Goal: Use online tool/utility: Utilize a website feature to perform a specific function

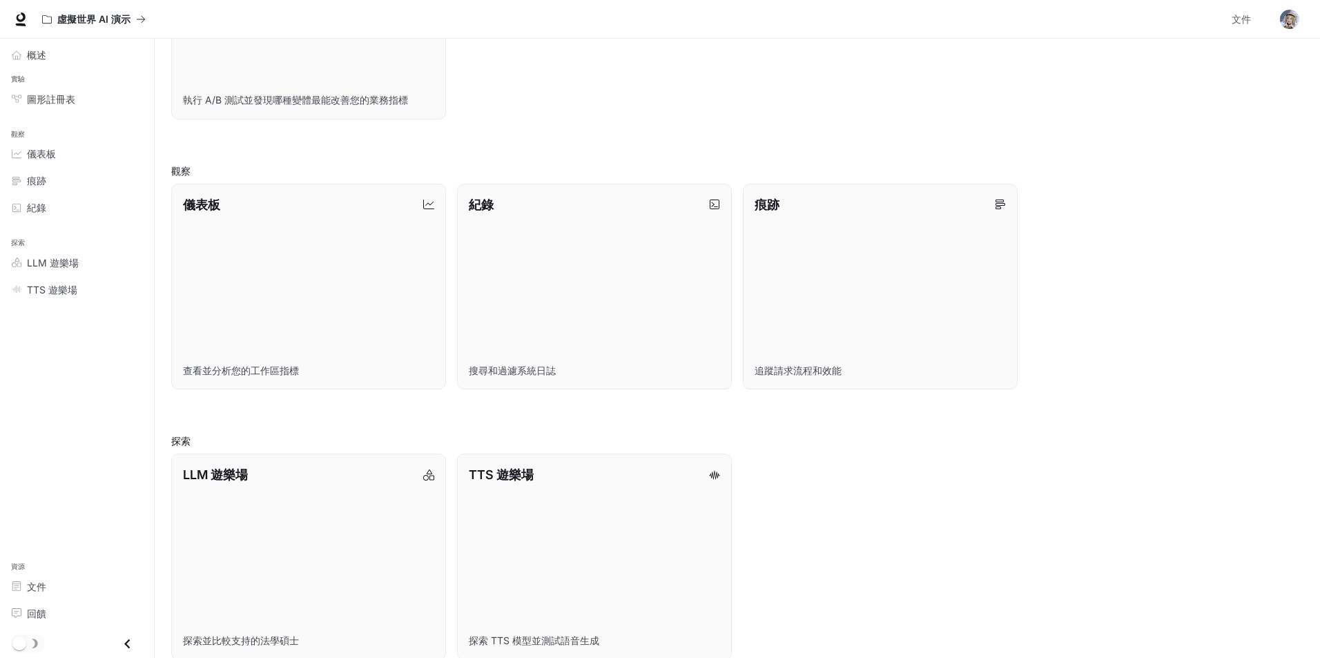
scroll to position [326, 0]
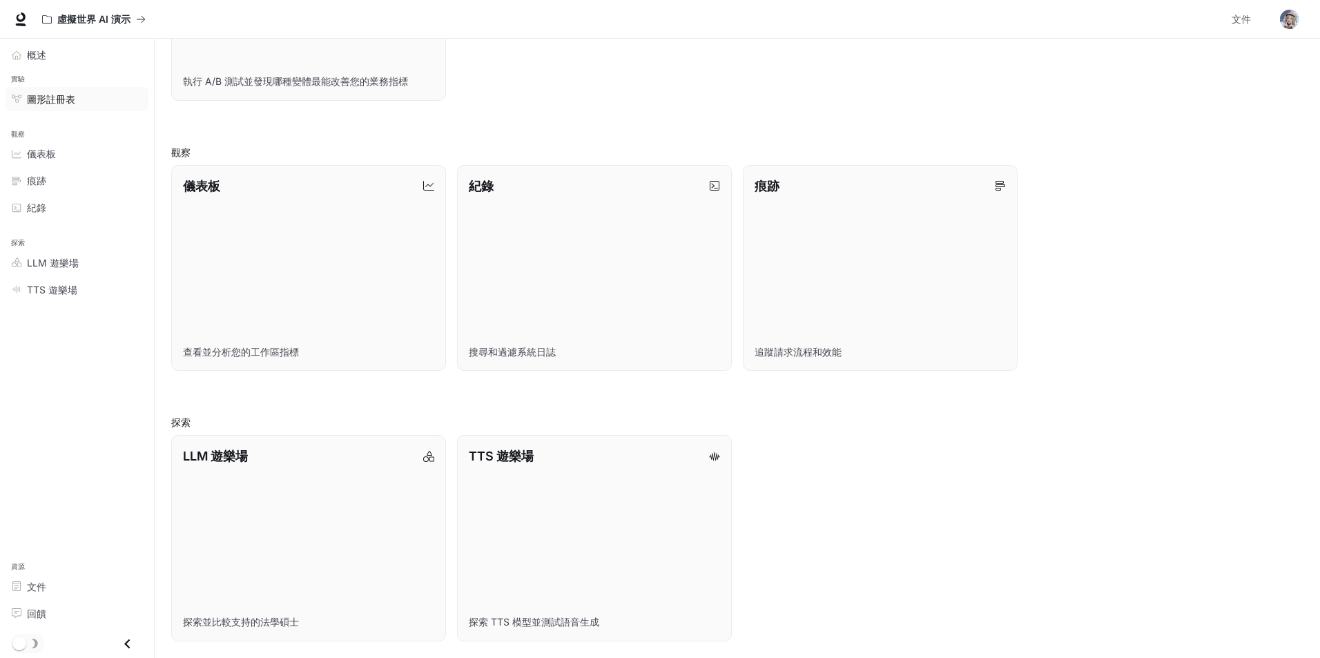
click at [46, 97] on font "圖形註冊表" at bounding box center [51, 99] width 48 height 12
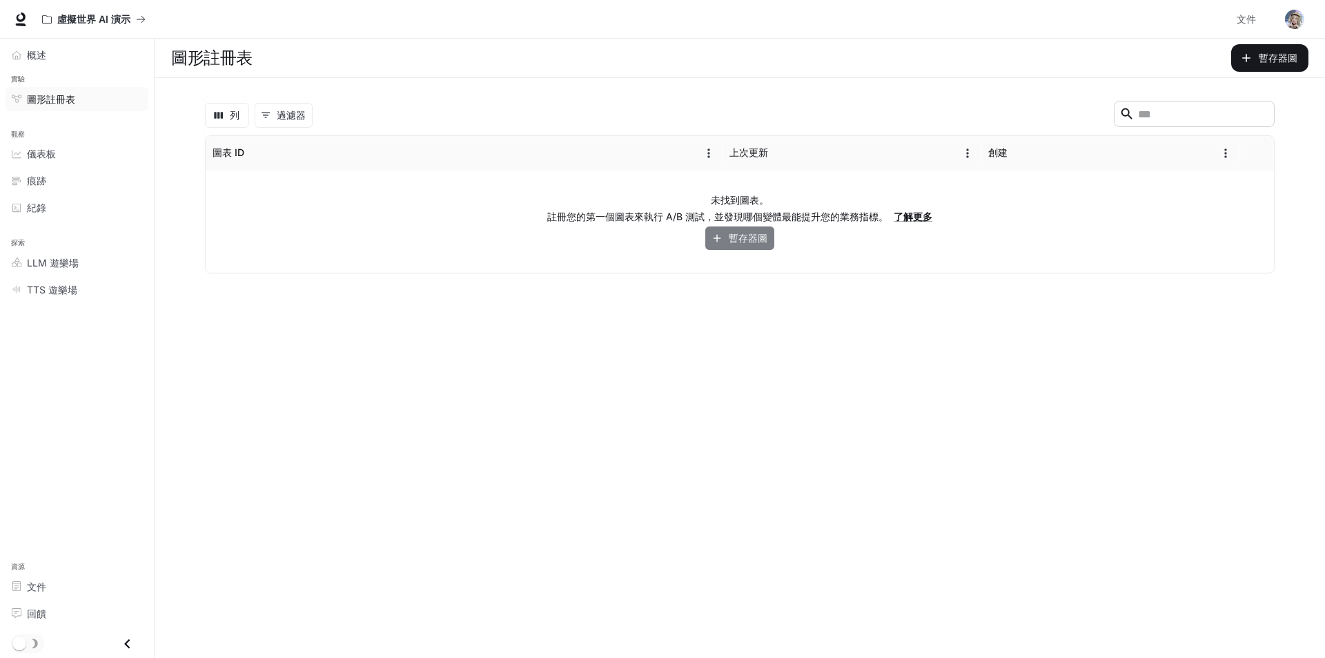
click at [739, 238] on font "暫存器圖" at bounding box center [748, 238] width 39 height 12
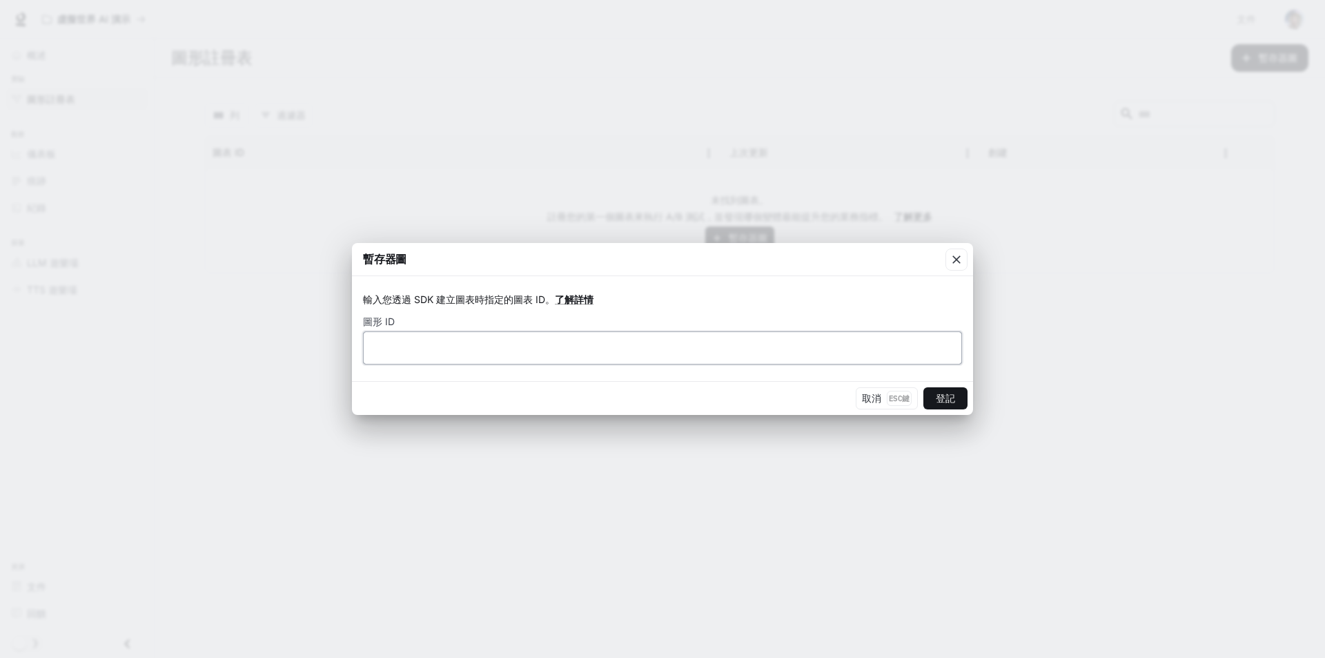
click at [524, 344] on input "text" at bounding box center [663, 348] width 598 height 14
click at [953, 257] on icon "button" at bounding box center [957, 260] width 14 height 14
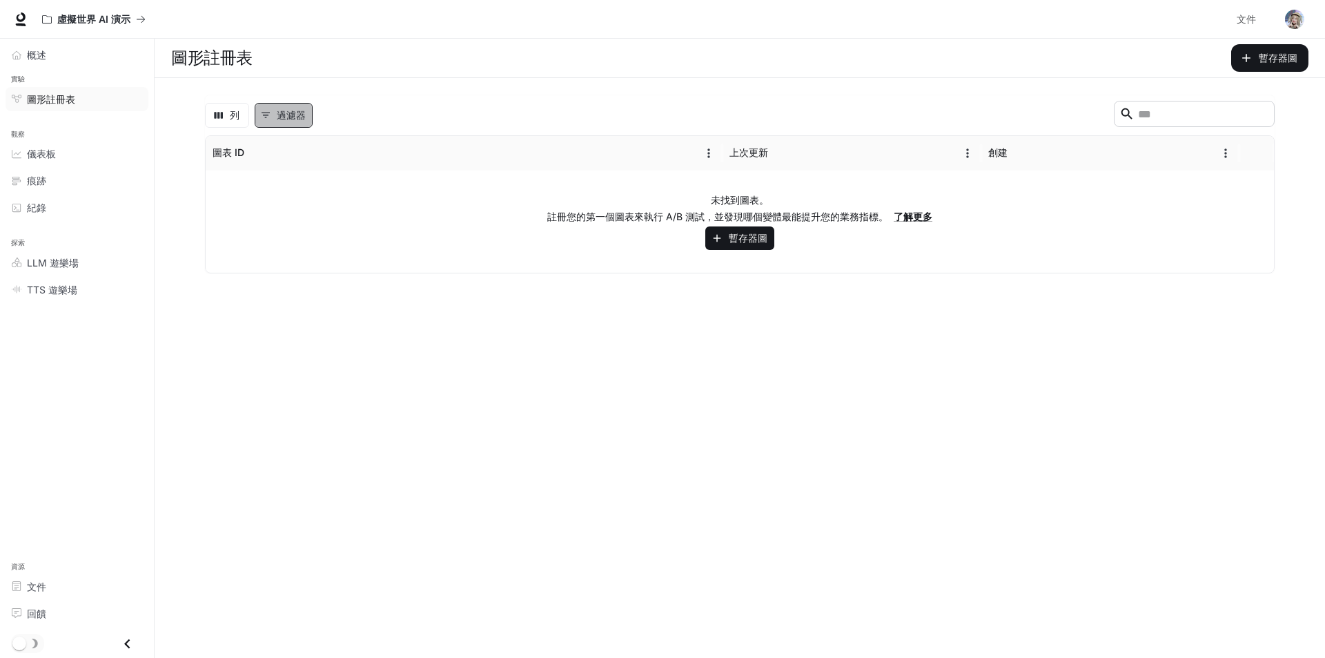
drag, startPoint x: 293, startPoint y: 113, endPoint x: 286, endPoint y: 115, distance: 7.0
click at [293, 113] on font "過濾器" at bounding box center [291, 115] width 29 height 12
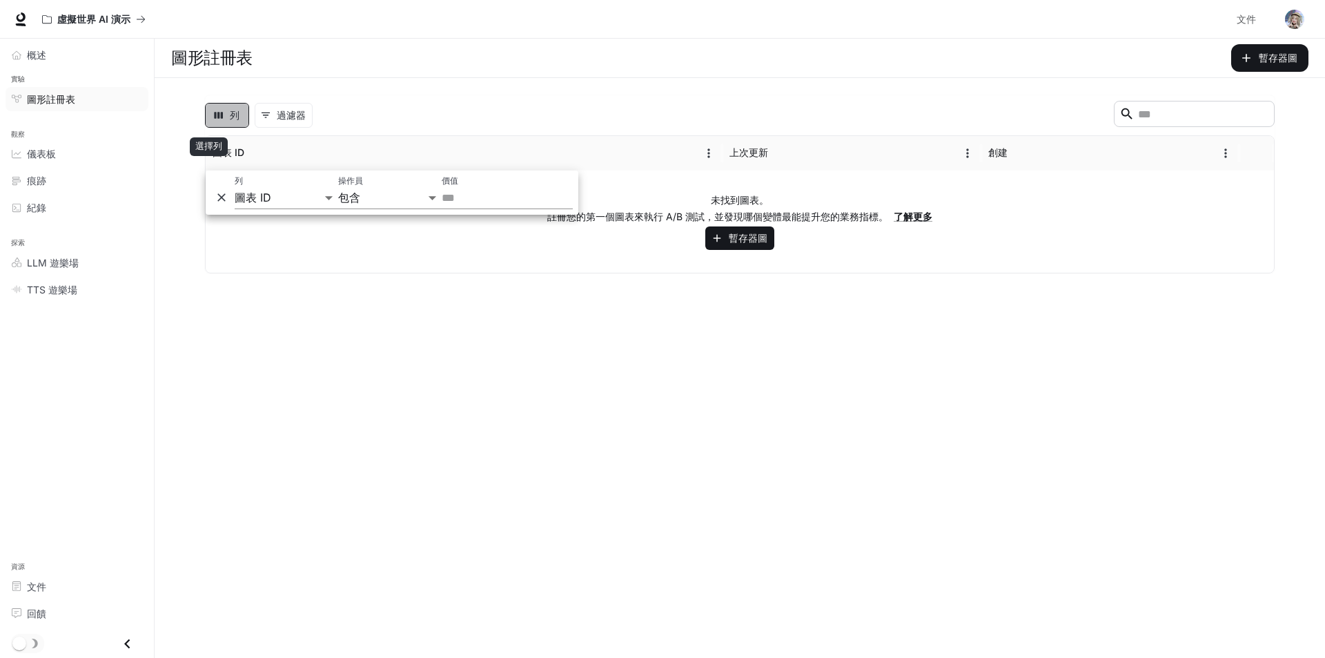
click at [237, 113] on font "列" at bounding box center [235, 115] width 10 height 12
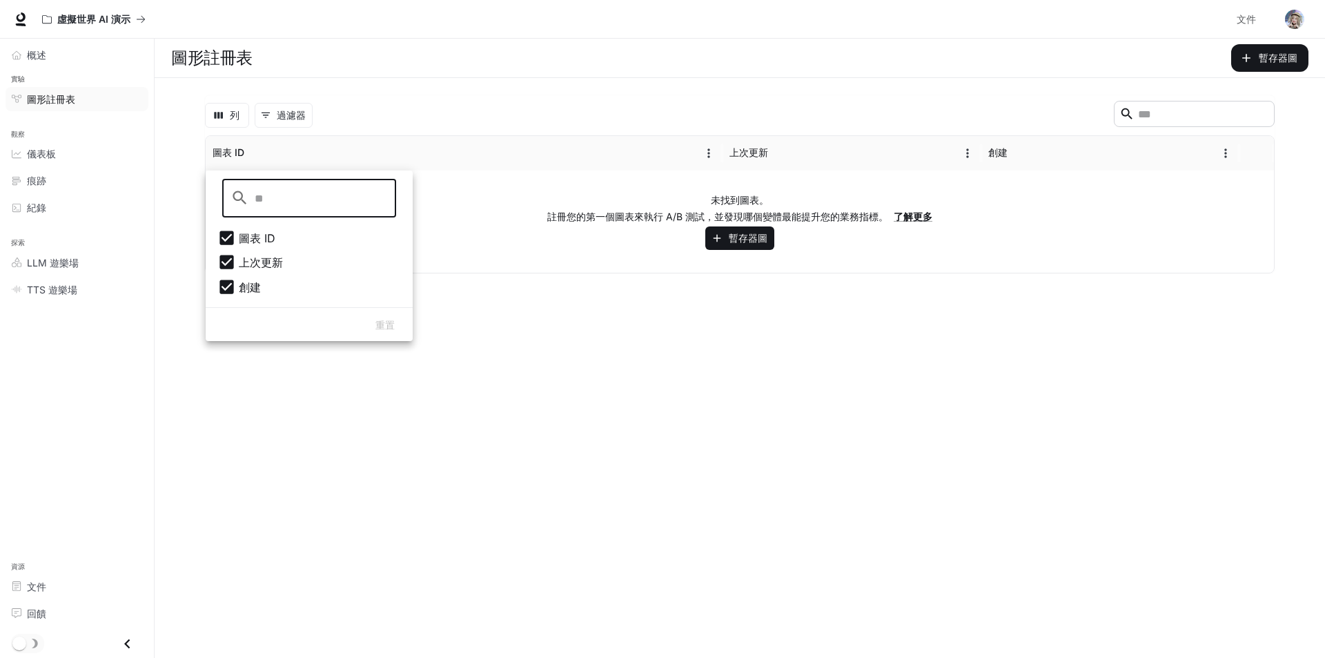
click at [250, 382] on main "圖形註冊表 暫存器圖 列 0 過濾器 ​ 圖表 ID 上次更新 創建 未找到圖表。 註冊您的第一個圖表來執行 A/B 測試，並發現哪個變體最能提升您的業務指標…" at bounding box center [740, 348] width 1171 height 619
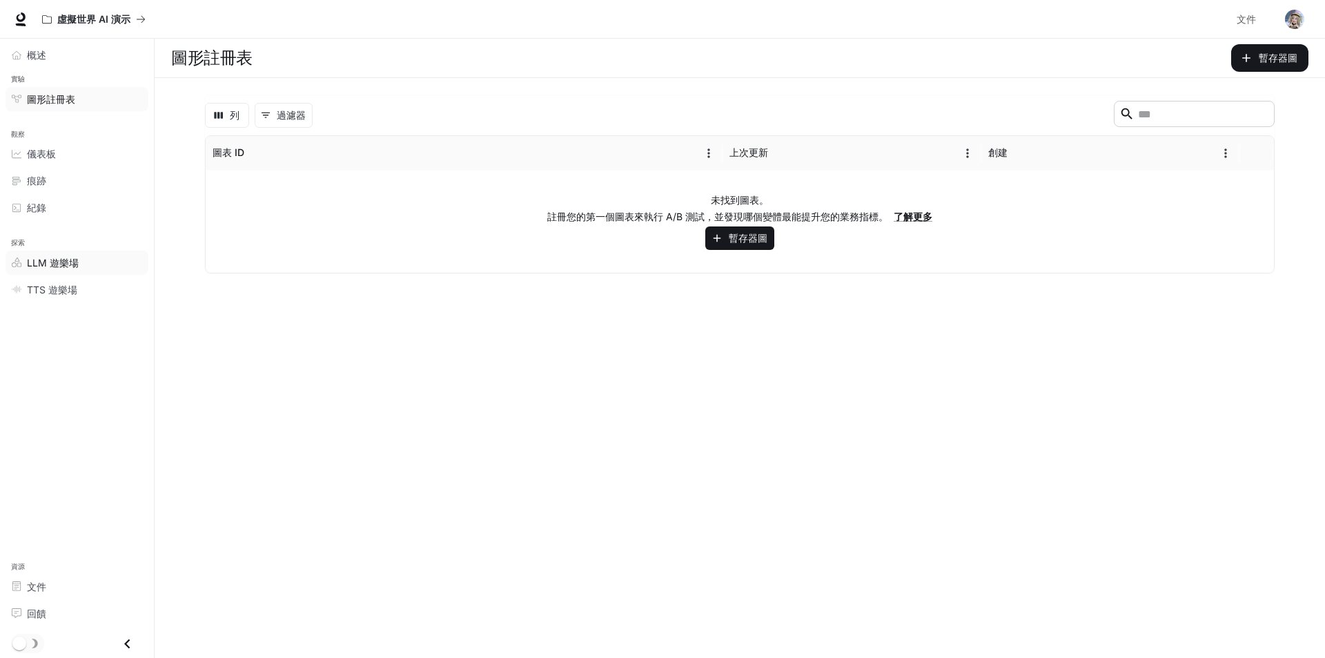
click at [56, 254] on link "LLM 遊樂場" at bounding box center [77, 263] width 143 height 24
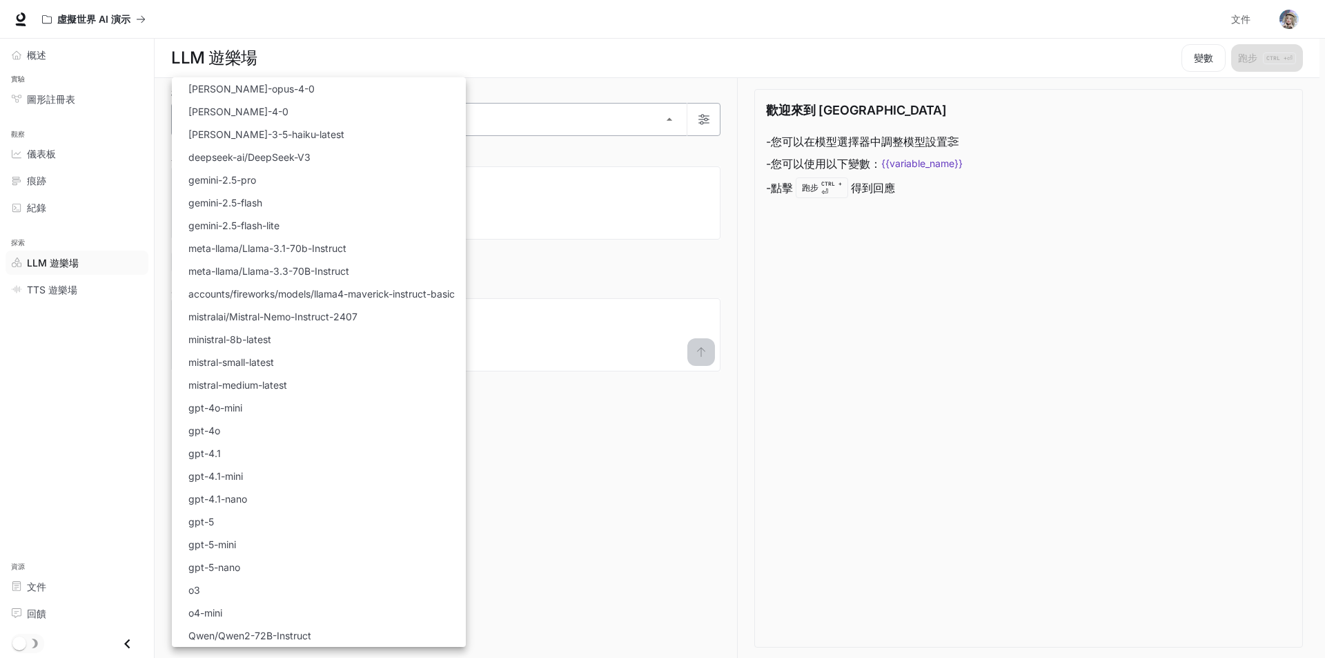
click at [368, 123] on body "跳至主要內容 虛擬世界 AI 演示 文件 文件 入口網站 概述 實驗 圖形註冊表 觀察 儀表板 痕跡 紀錄 探索 LLM 遊樂場 TTS 遊樂場 資源 文件 …" at bounding box center [662, 329] width 1325 height 658
click at [522, 514] on div at bounding box center [662, 329] width 1325 height 658
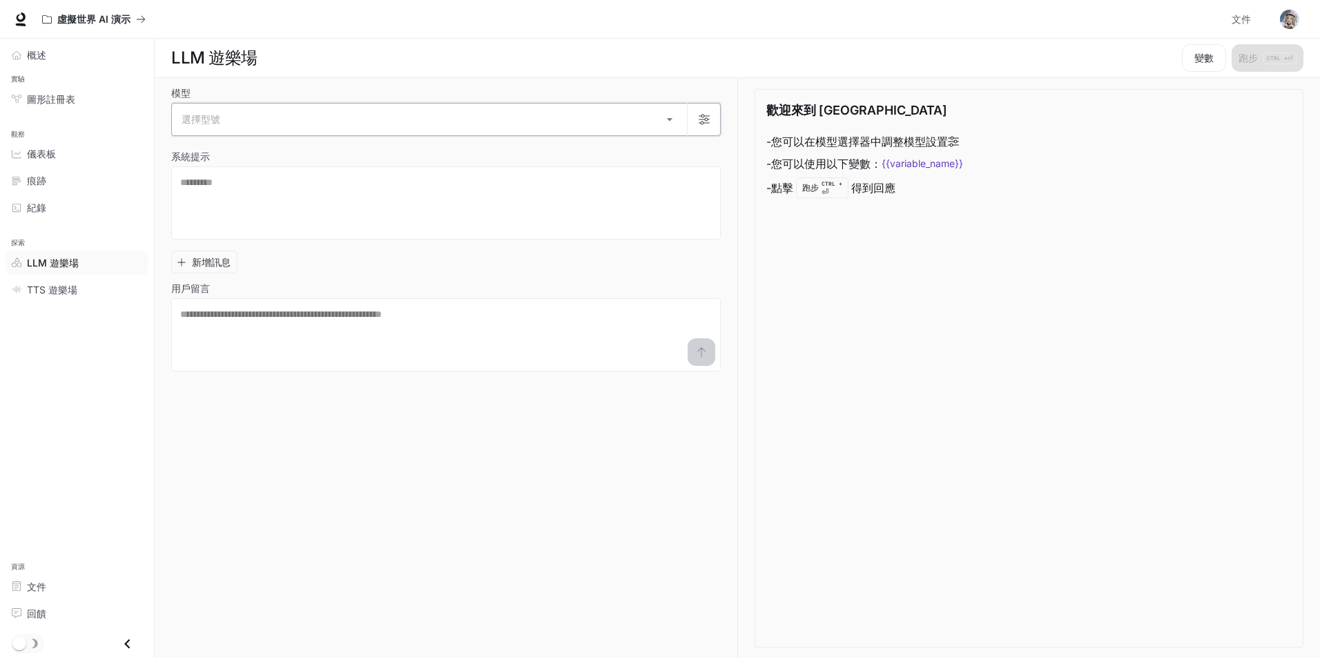
scroll to position [1, 0]
click at [1222, 60] on button "變數" at bounding box center [1204, 57] width 44 height 28
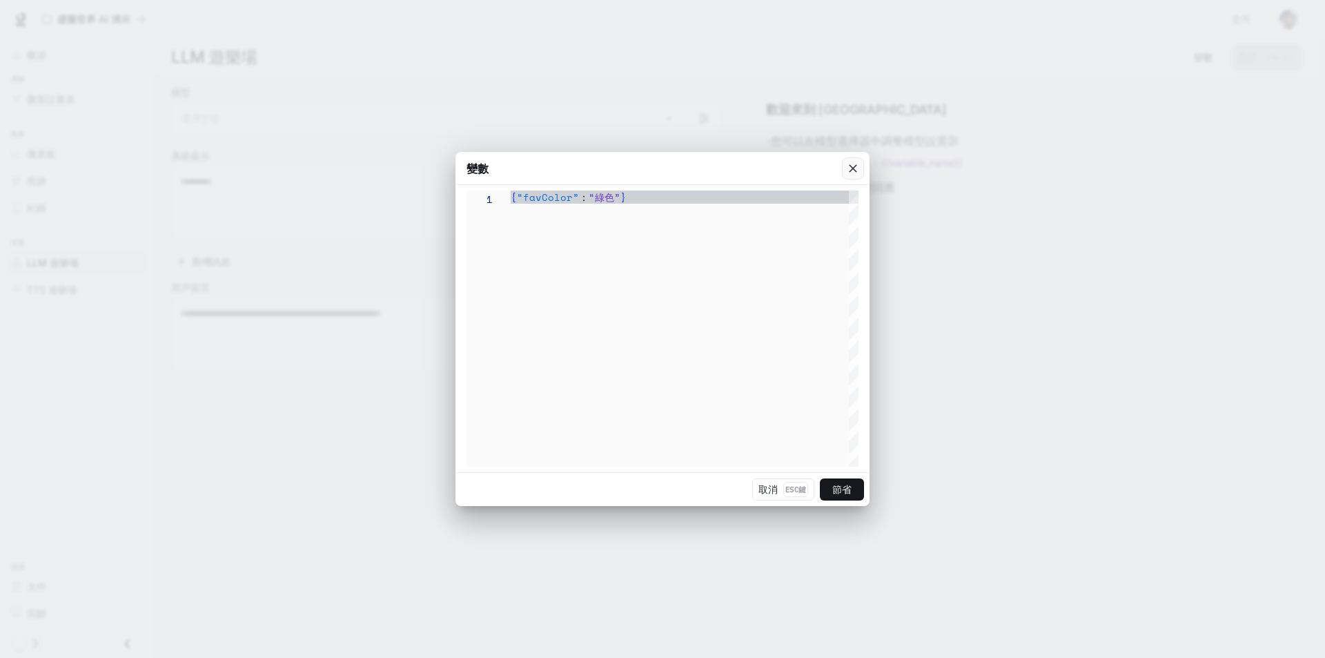
click at [856, 167] on icon "button" at bounding box center [853, 169] width 14 height 14
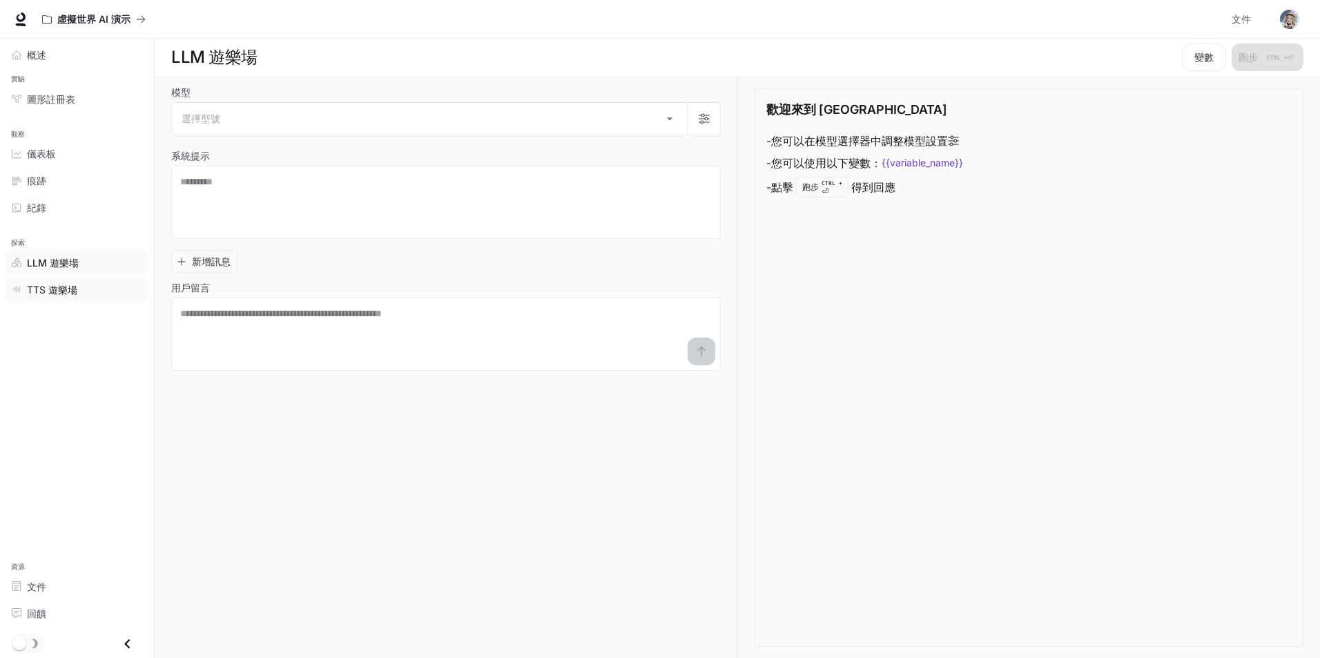
click at [70, 284] on font "TTS 遊樂場" at bounding box center [52, 290] width 50 height 12
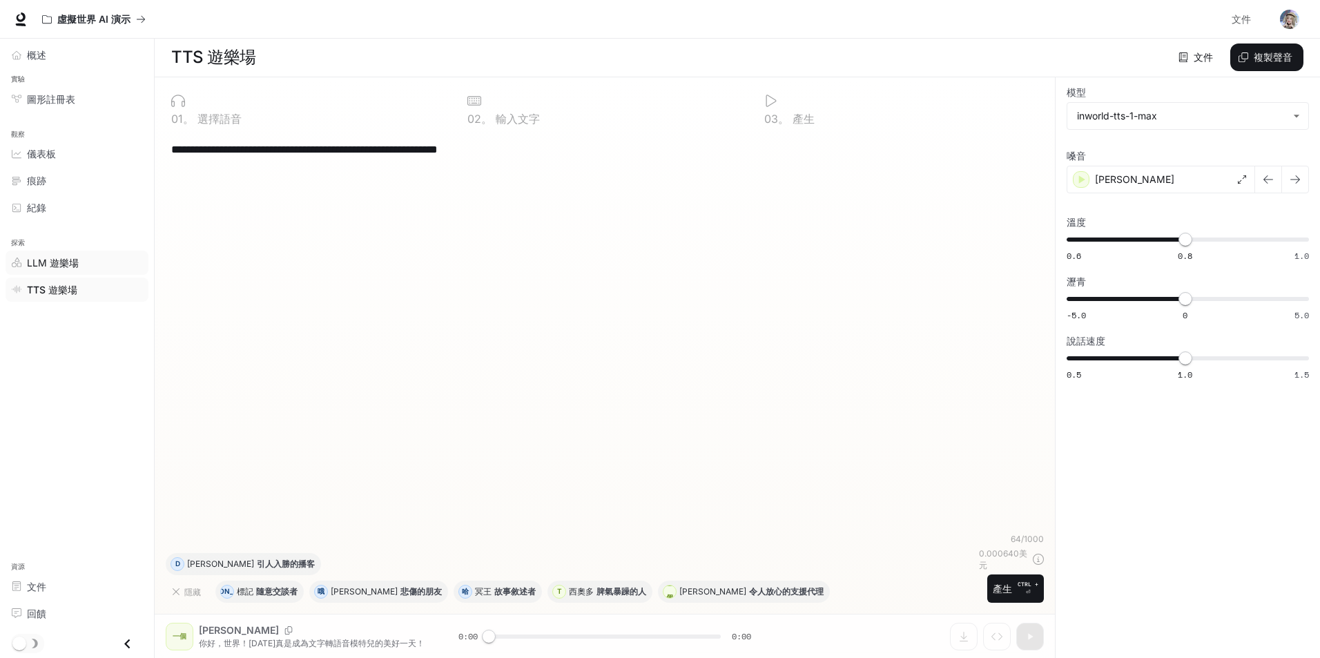
click at [72, 264] on font "LLM 遊樂場" at bounding box center [53, 263] width 52 height 12
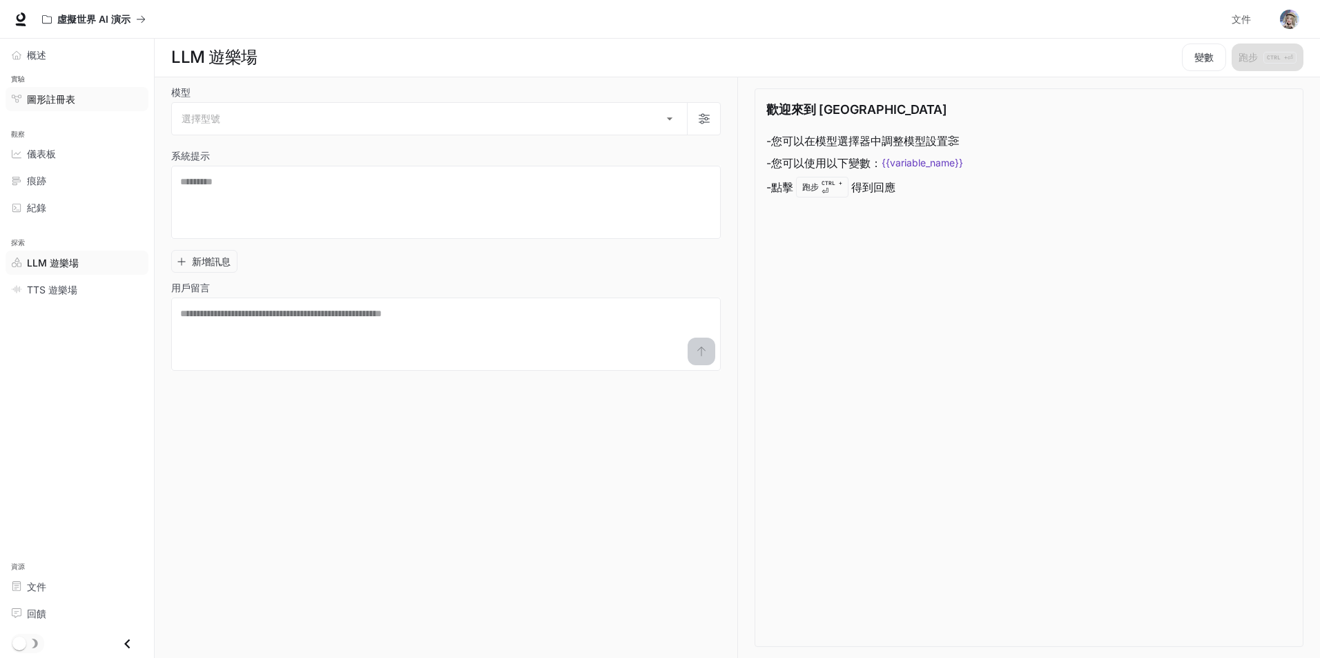
click at [53, 100] on font "圖形註冊表" at bounding box center [51, 99] width 48 height 12
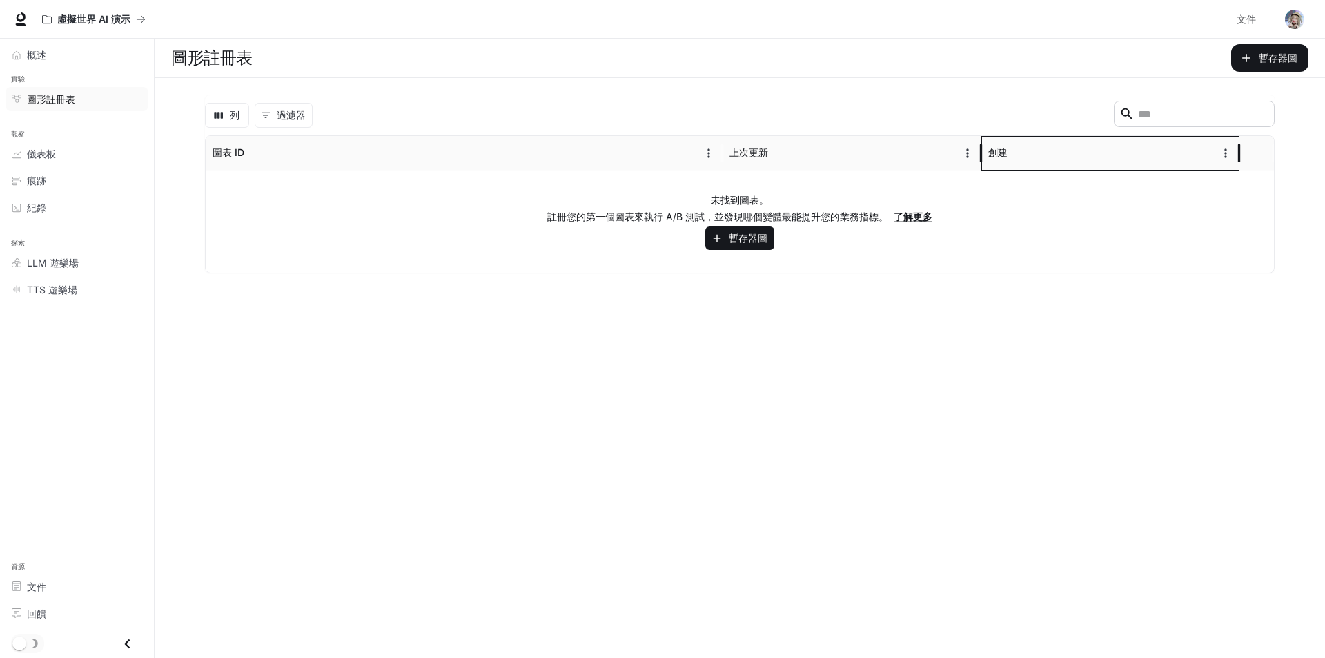
click at [993, 152] on font "創建" at bounding box center [997, 152] width 19 height 12
click at [1021, 150] on icon "種類" at bounding box center [1019, 152] width 9 height 9
click at [1024, 150] on icon "種類" at bounding box center [1020, 153] width 14 height 14
click at [1229, 150] on icon "選單" at bounding box center [1226, 153] width 14 height 14
click at [963, 377] on main "圖形註冊表 暫存器圖 列 0 過濾器 ​ 圖表 ID 上次更新 創建 未找到圖表。 註冊您的第一個圖表來執行 A/B 測試，並發現哪個變體最能提升您的業務指標…" at bounding box center [740, 348] width 1171 height 619
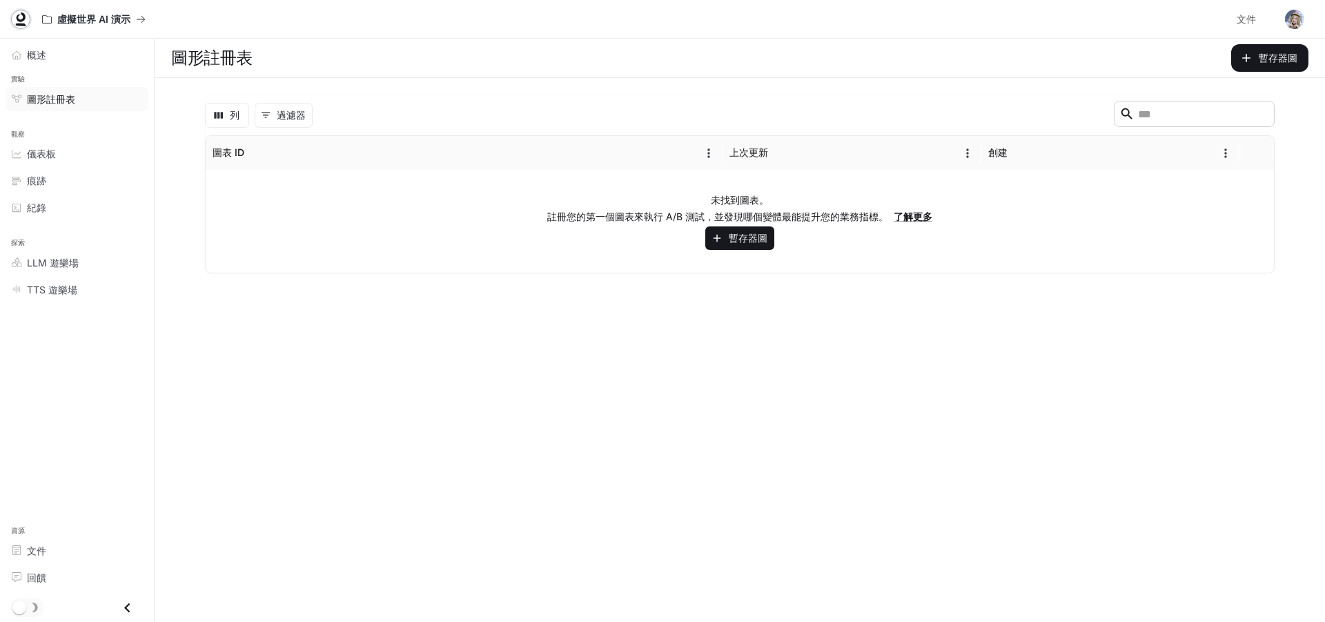
click at [25, 21] on icon at bounding box center [21, 19] width 14 height 14
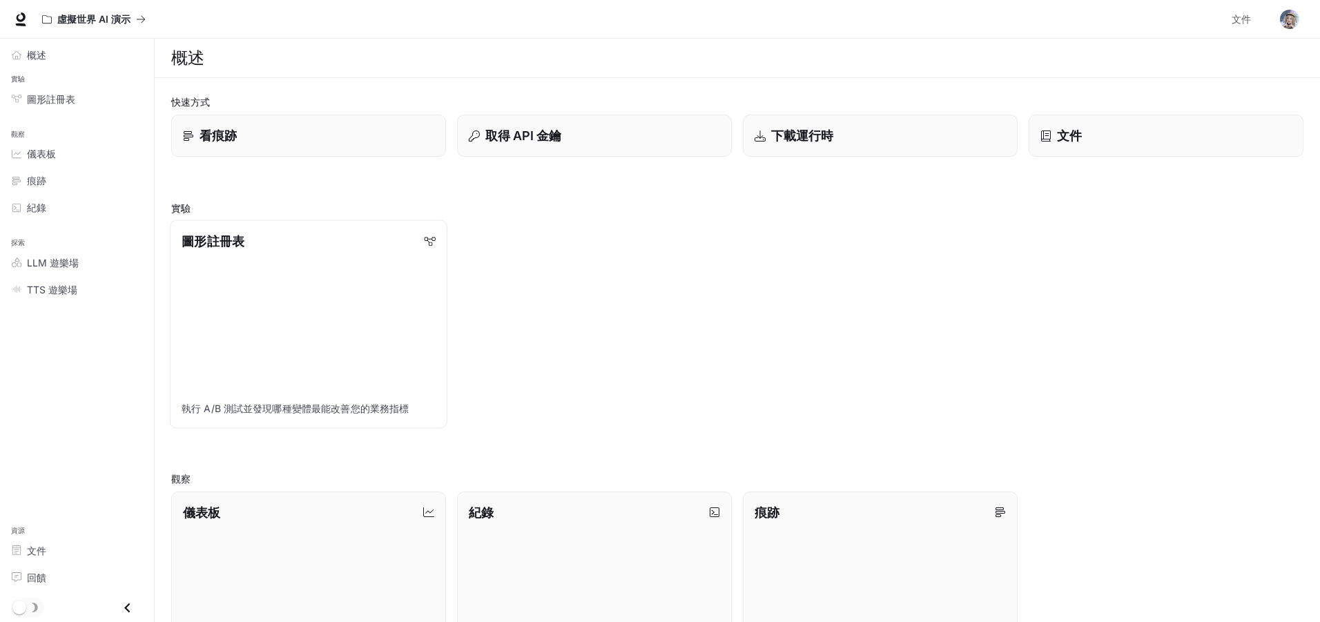
click at [359, 380] on link "圖形註冊表 執行 A/B 測試並發現哪種變體最能改善您的業務指標" at bounding box center [308, 324] width 277 height 208
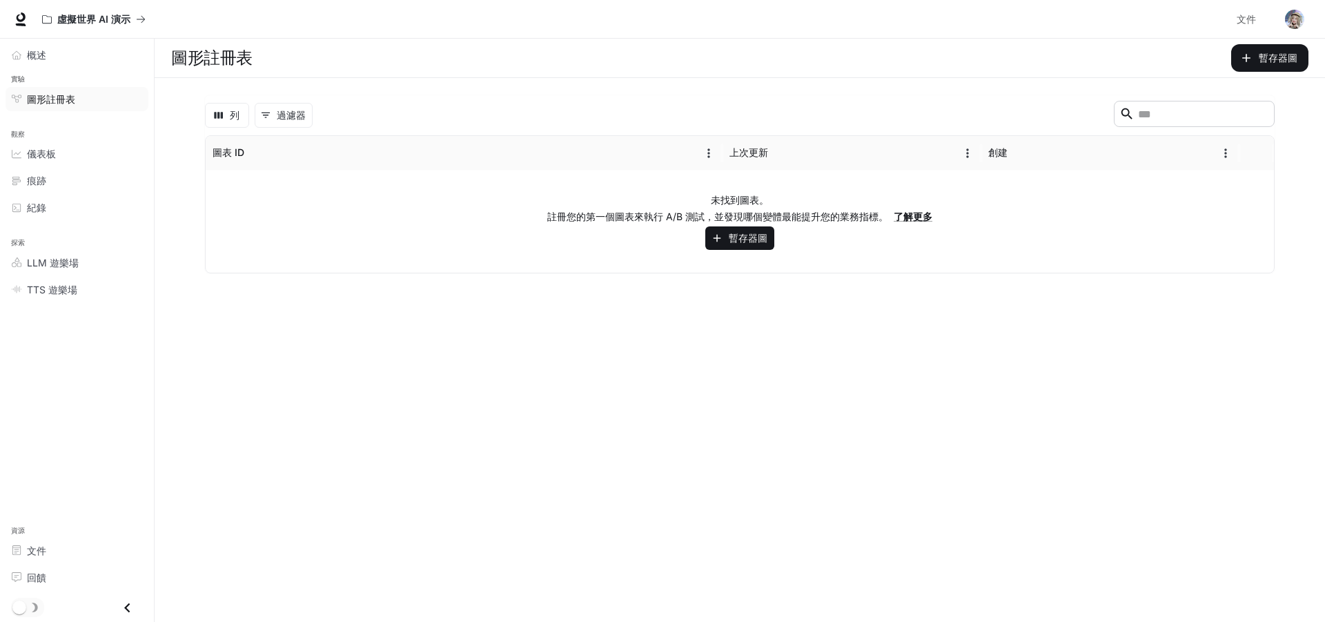
scroll to position [1, 0]
click at [19, 21] on icon at bounding box center [21, 17] width 9 height 10
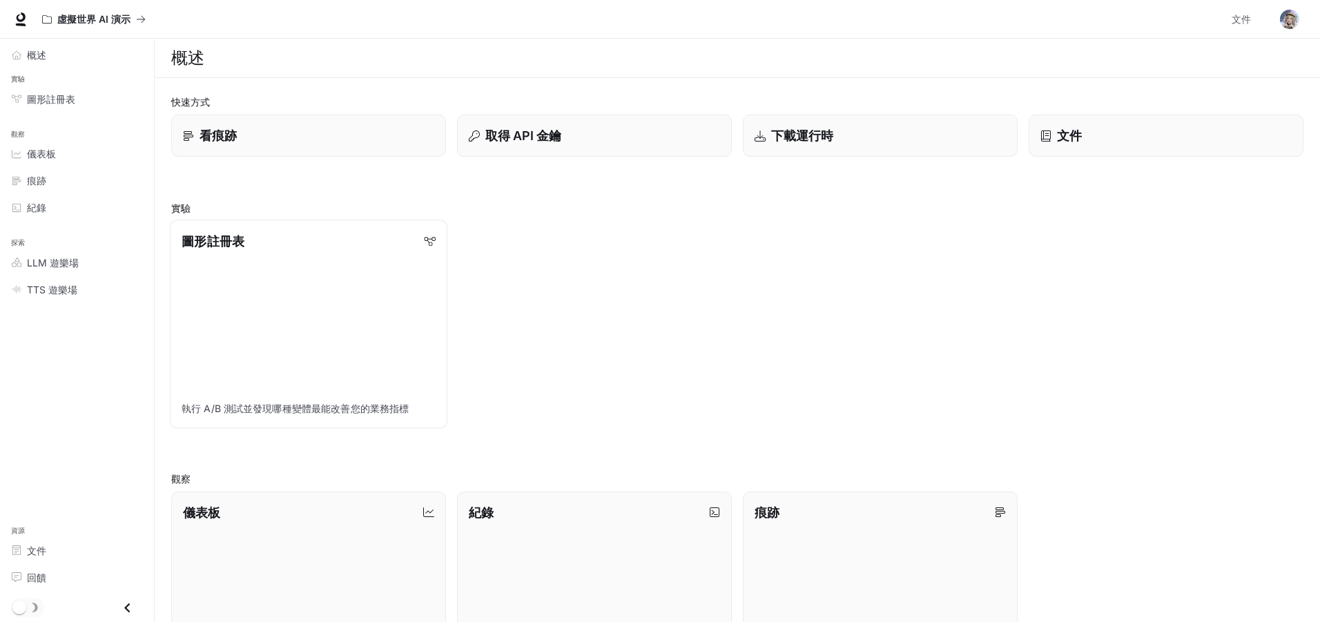
click at [280, 270] on link "圖形註冊表 執行 A/B 測試並發現哪種變體最能改善您的業務指標" at bounding box center [308, 324] width 277 height 208
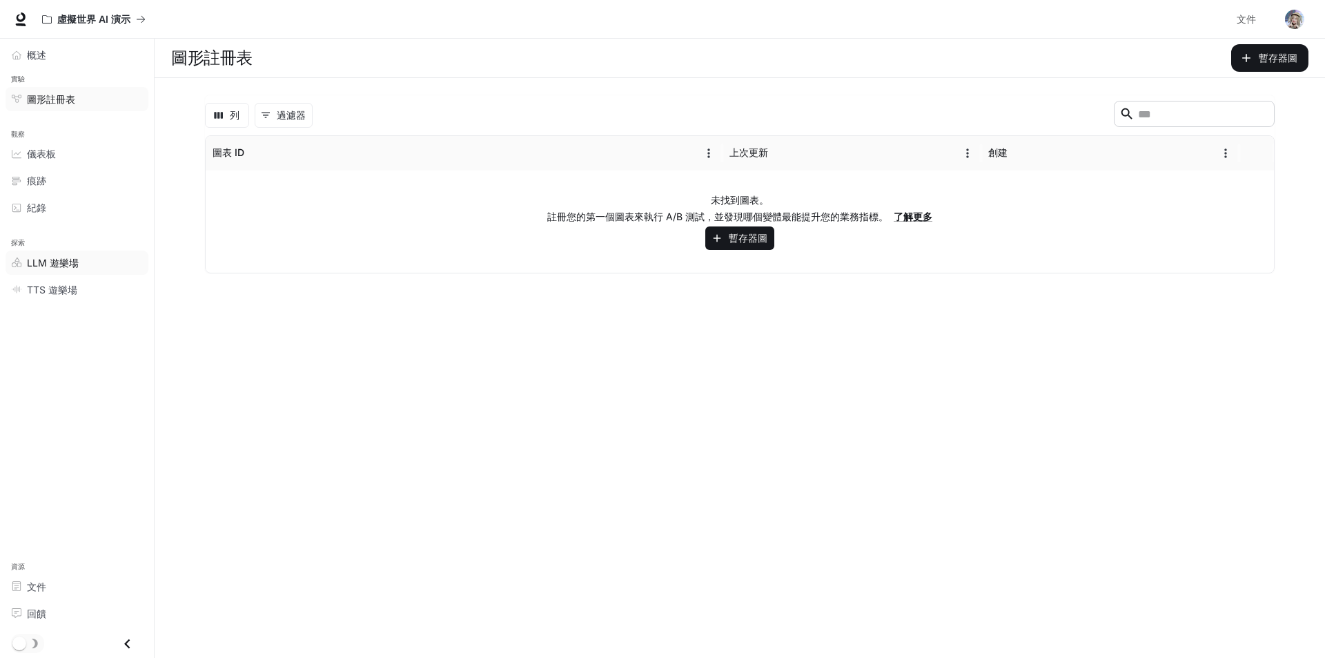
click at [72, 257] on font "LLM 遊樂場" at bounding box center [53, 263] width 52 height 12
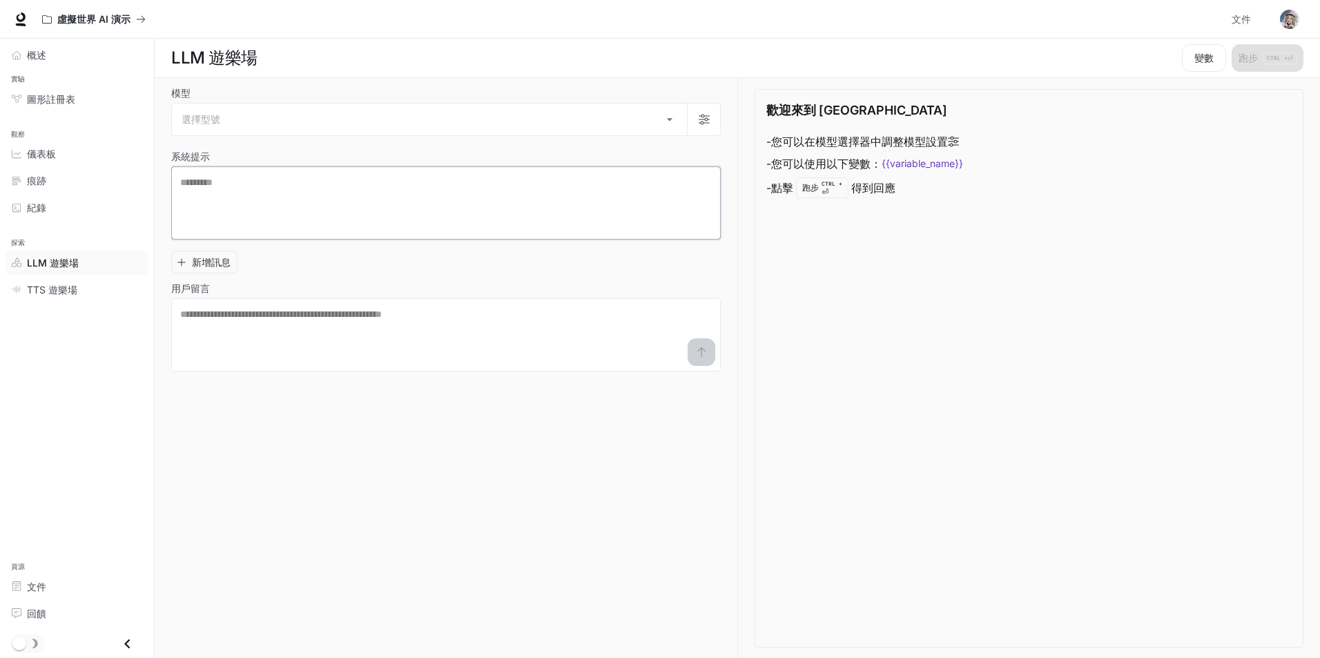
click at [318, 202] on textarea at bounding box center [445, 202] width 531 height 55
click at [319, 329] on textarea at bounding box center [445, 334] width 531 height 55
click at [220, 260] on font "新增訊息" at bounding box center [211, 262] width 39 height 12
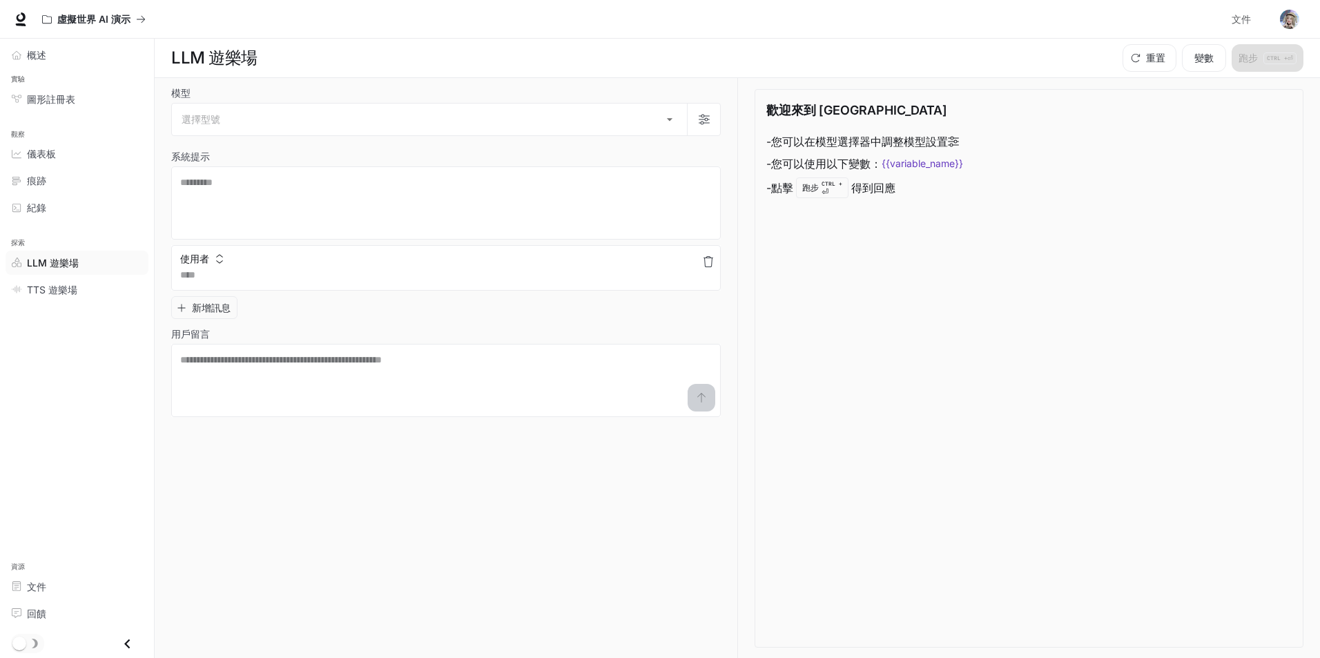
click at [215, 261] on icon "button" at bounding box center [220, 259] width 10 height 10
click at [297, 312] on div at bounding box center [662, 329] width 1325 height 658
click at [28, 97] on font "圖形註冊表" at bounding box center [51, 99] width 48 height 12
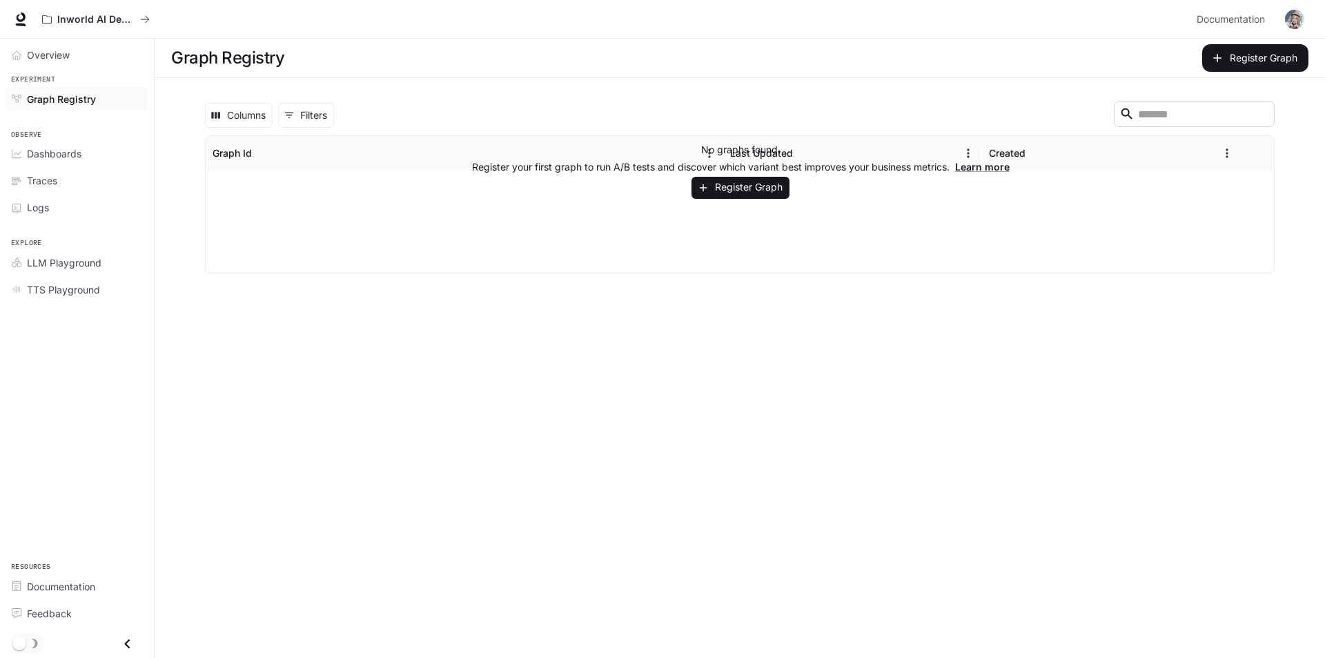
click at [30, 98] on span "Graph Registry" at bounding box center [61, 99] width 69 height 14
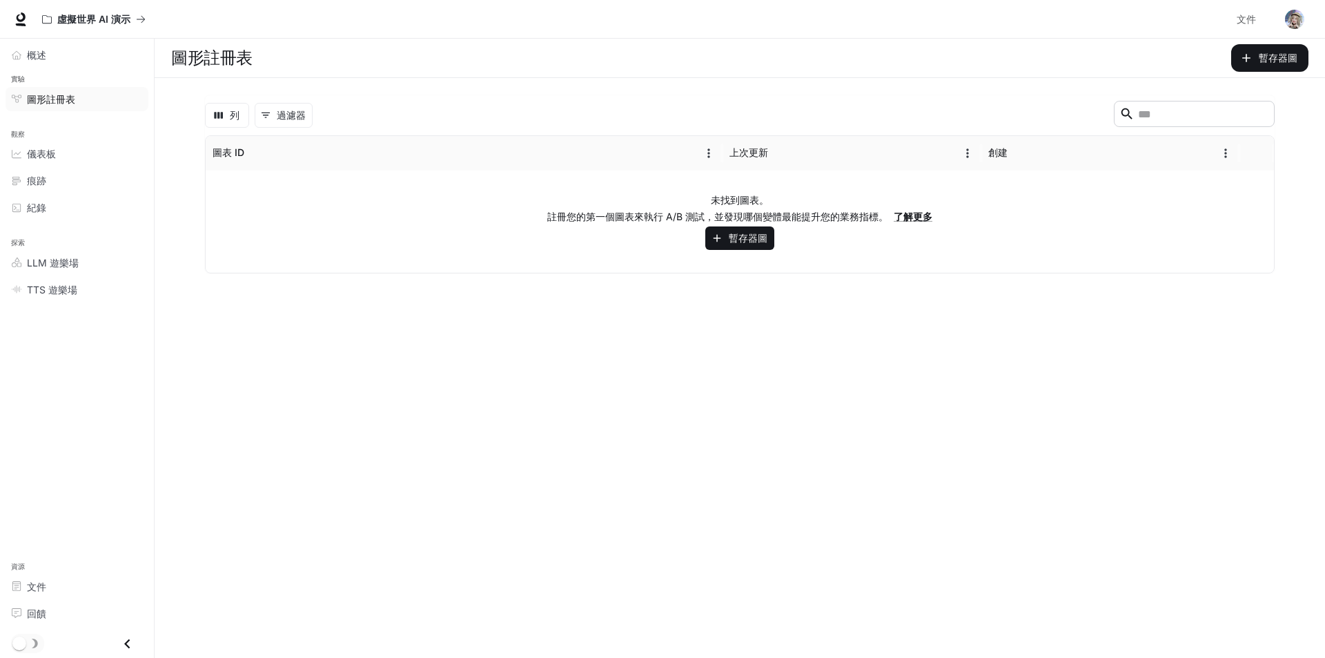
click at [31, 98] on font "圖形註冊表" at bounding box center [51, 99] width 48 height 12
click at [30, 98] on font "圖形註冊表" at bounding box center [51, 99] width 48 height 12
click at [1040, 164] on div "創建" at bounding box center [1102, 153] width 228 height 34
click at [1040, 163] on div "創建" at bounding box center [1102, 153] width 228 height 34
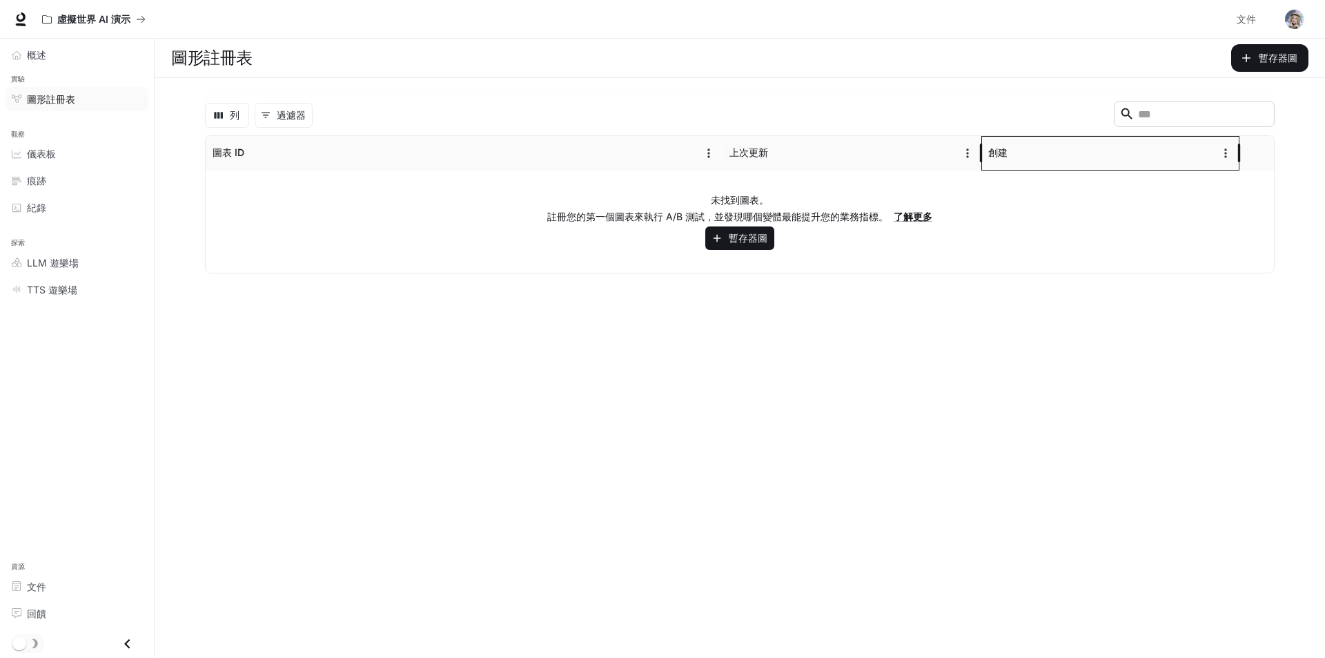
click at [1037, 163] on div "創建" at bounding box center [1102, 153] width 228 height 34
click at [124, 164] on link "儀表板" at bounding box center [77, 153] width 143 height 24
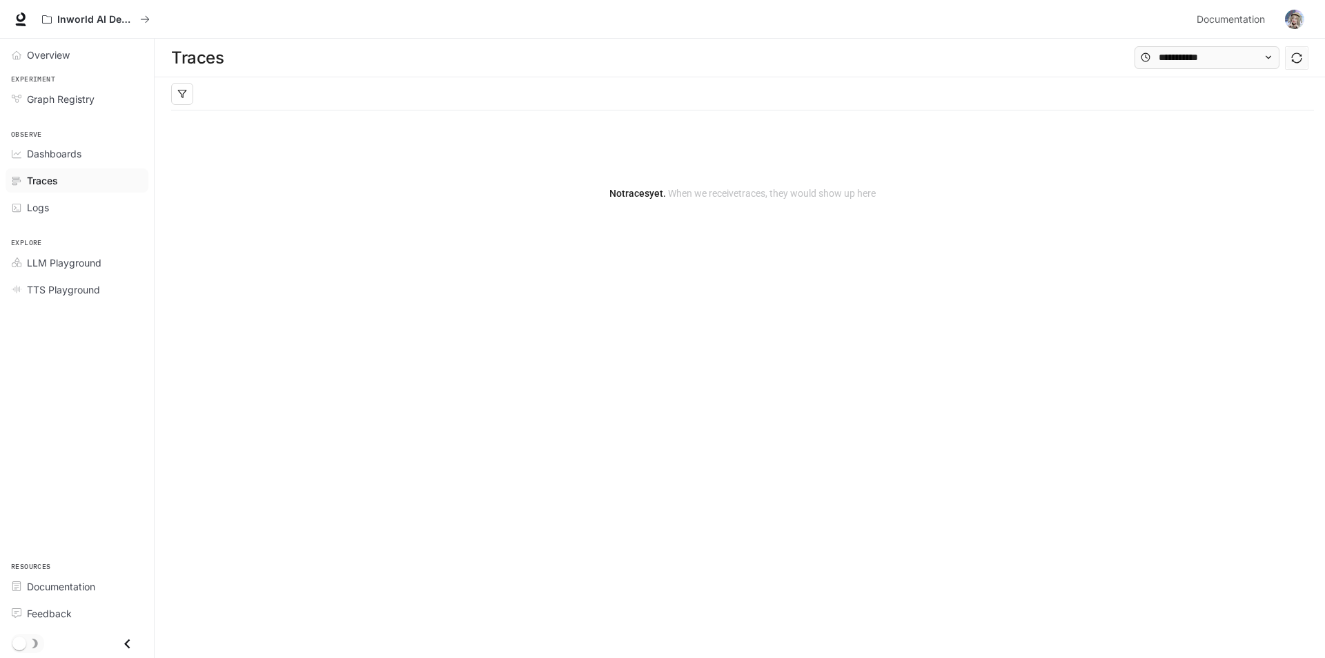
click at [112, 232] on div "Explore LLM Playground TTS Playground" at bounding box center [77, 265] width 154 height 82
click at [88, 271] on link "LLM Playground" at bounding box center [77, 263] width 143 height 24
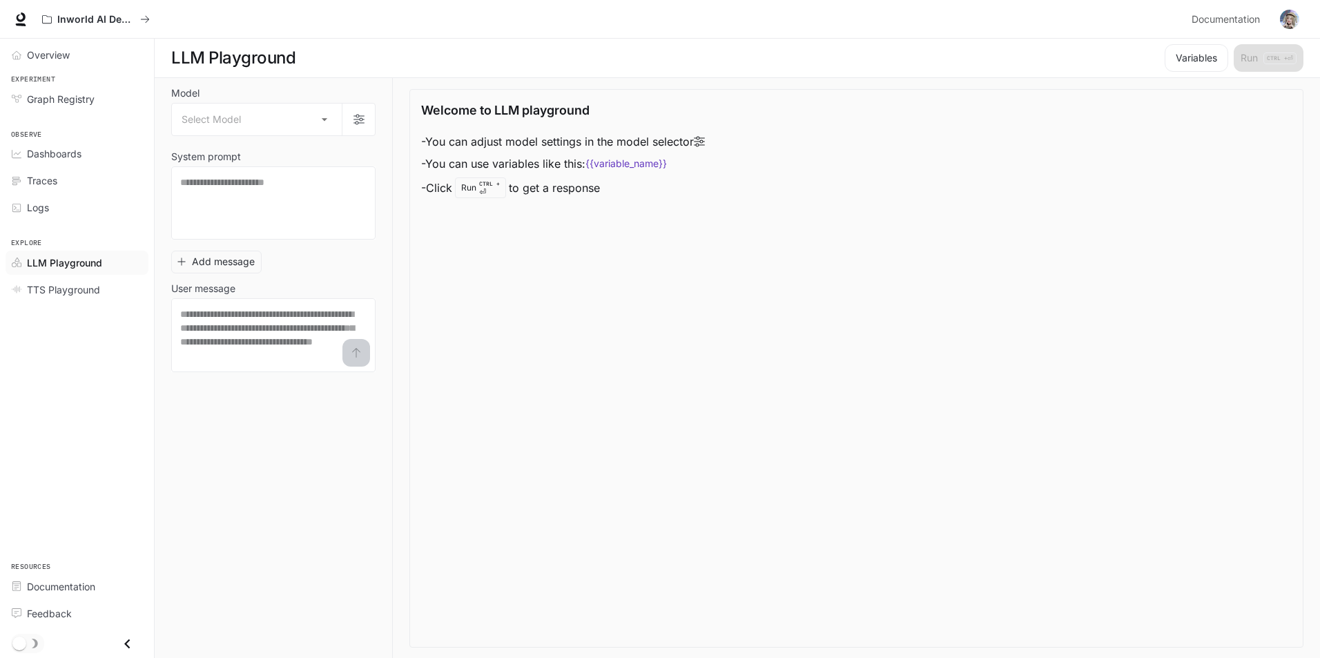
click at [88, 271] on link "LLM Playground" at bounding box center [77, 263] width 143 height 24
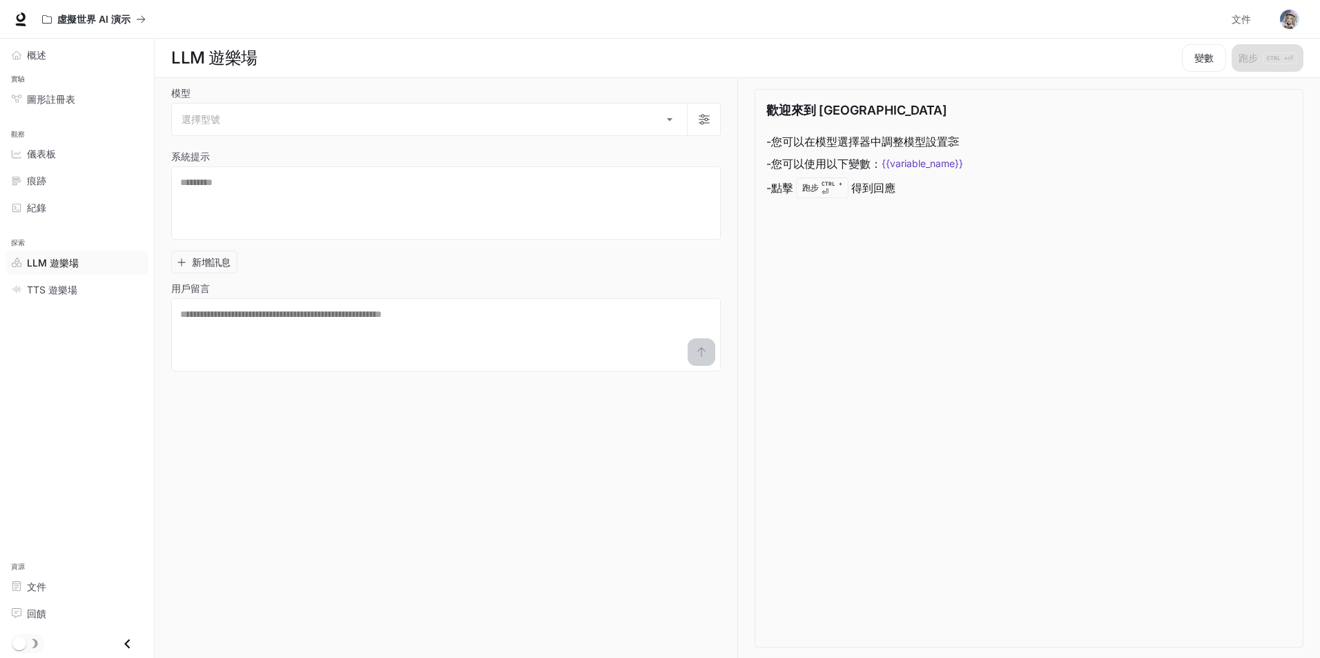
click at [88, 269] on div "LLM 遊樂場" at bounding box center [84, 262] width 115 height 14
click at [418, 78] on div "模型 選擇型號 ​ 系統提示 * ​ 新增訊息 用戶留言 * ​" at bounding box center [454, 368] width 566 height 580
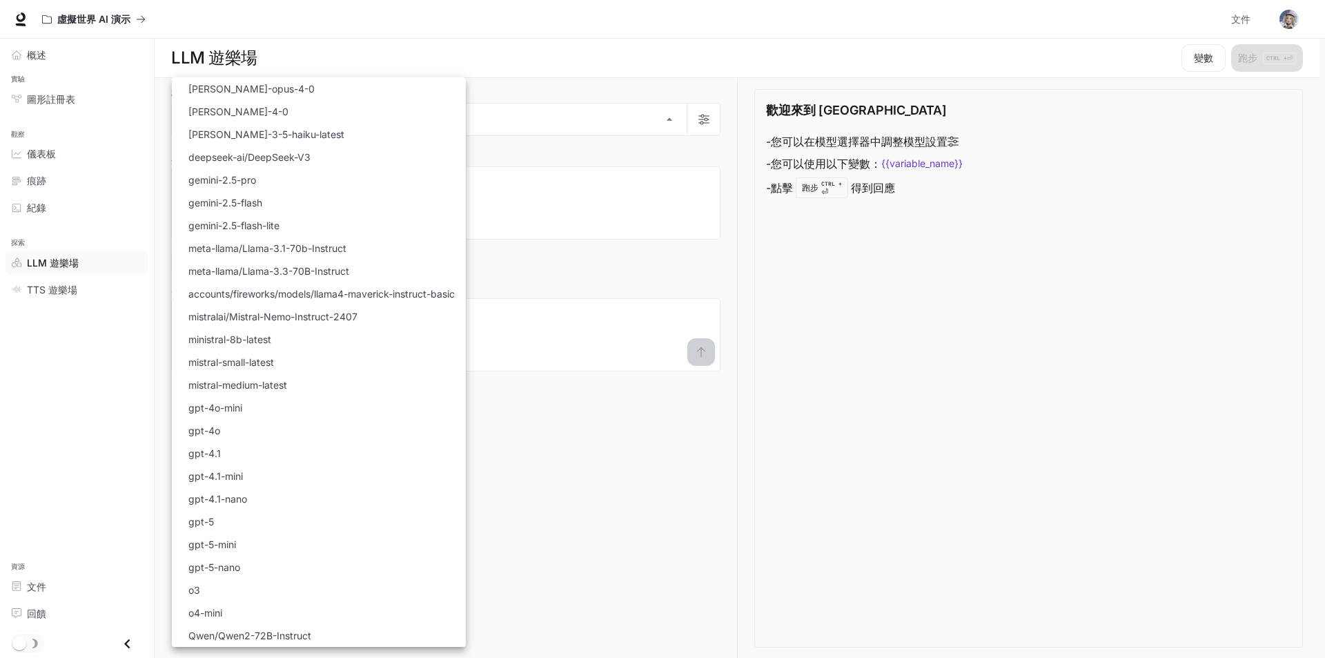
click at [376, 129] on body "跳至主要內容 虛擬世界 AI 演示 文件 文件 入口網站 概述 實驗 圖形註冊表 觀察 儀表板 痕跡 紀錄 探索 LLM 遊樂場 TTS 遊樂場 資源 文件 …" at bounding box center [662, 329] width 1325 height 658
click at [460, 123] on div at bounding box center [662, 329] width 1325 height 658
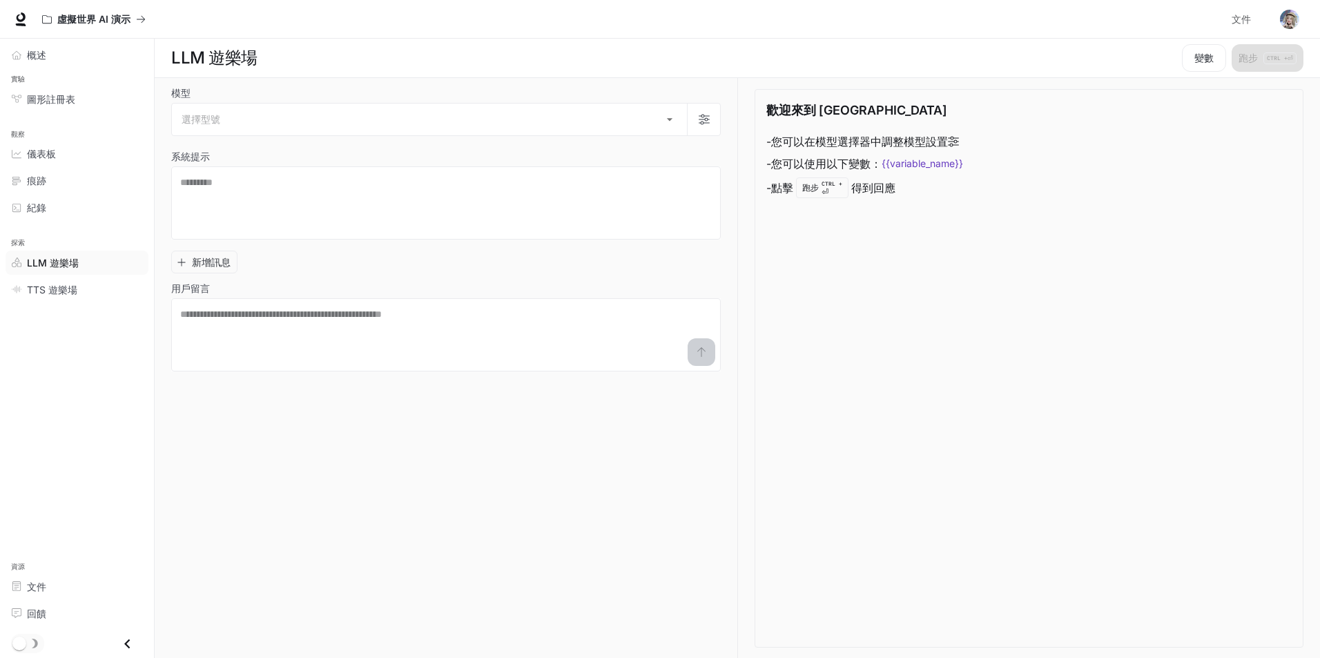
click at [460, 123] on div "選擇型號 克勞德作品4-0 克勞德十四行詩-4-0 克勞德-3-5-俳句最新 deepseek-ai/DeepSeek-V3 gemini-2.5-pro g…" at bounding box center [660, 329] width 1320 height 658
click at [460, 123] on body "跳至主要內容 虛擬世界 AI 演示 文件 文件 入口網站 概述 實驗 圖形註冊表 觀察 儀表板 痕跡 紀錄 探索 LLM 遊樂場 TTS 遊樂場 資源 文件 …" at bounding box center [660, 329] width 1320 height 658
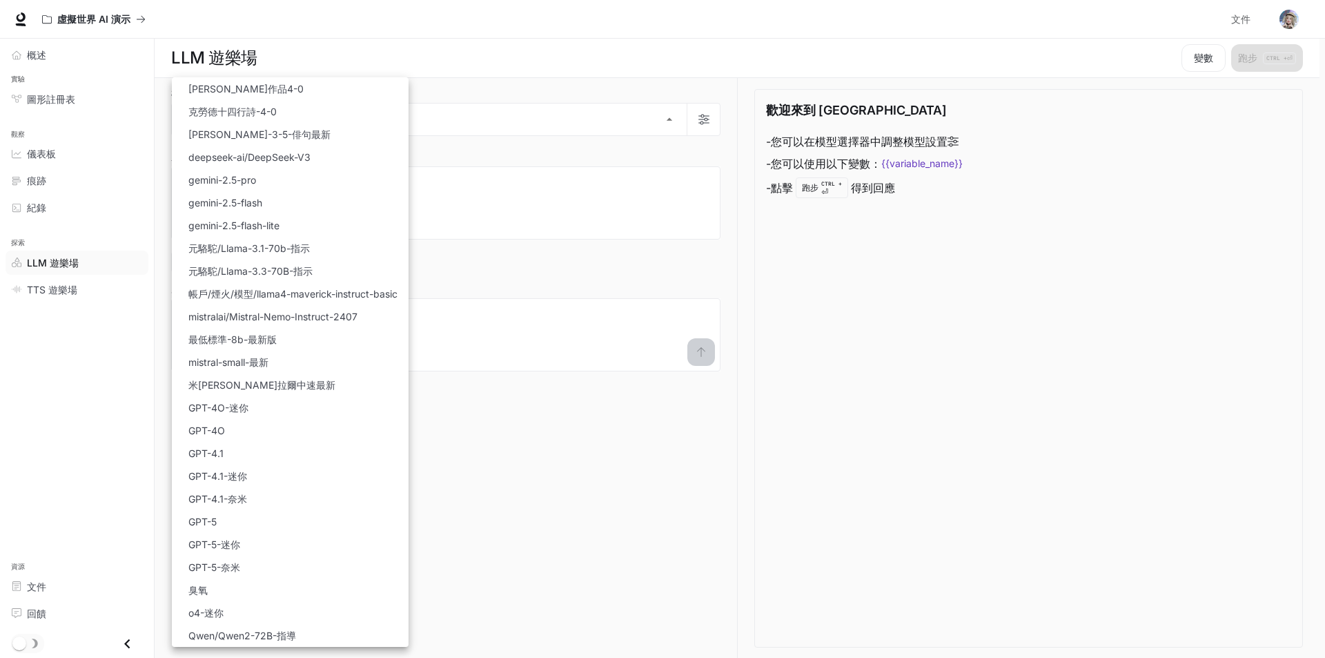
click at [367, 86] on li "[PERSON_NAME]作品4-0" at bounding box center [290, 88] width 237 height 23
type input "**********"
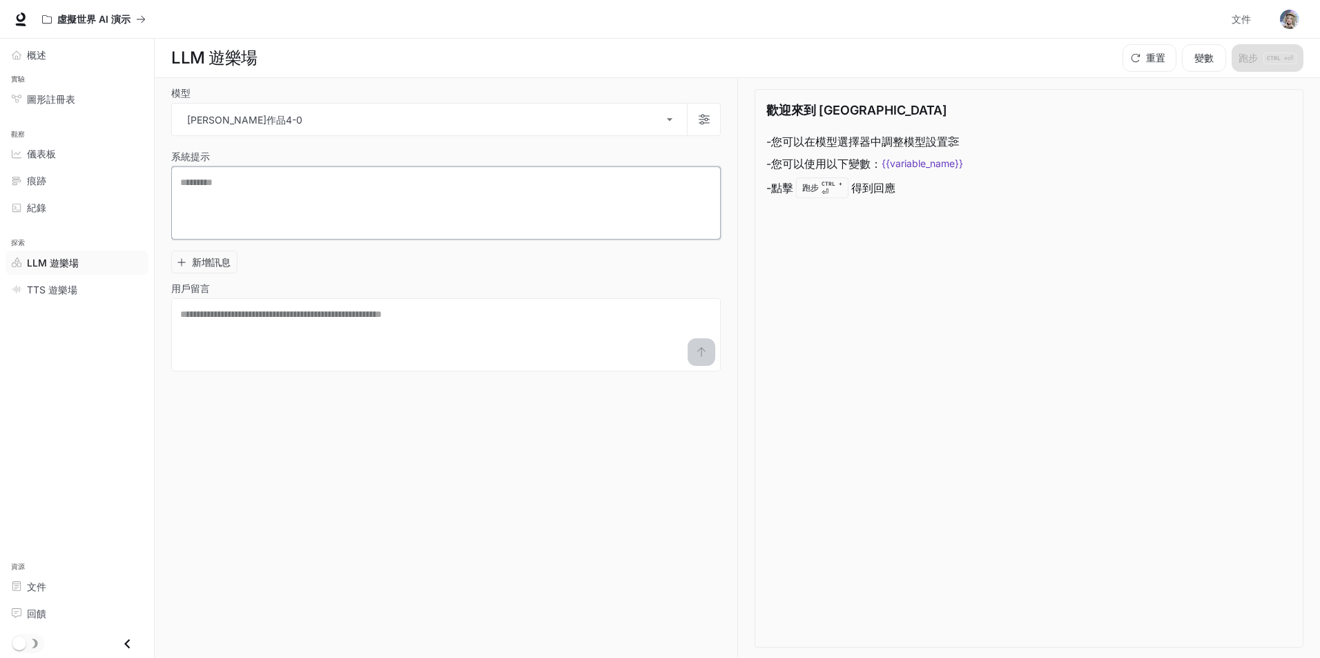
click at [366, 191] on textarea at bounding box center [445, 202] width 531 height 55
drag, startPoint x: 362, startPoint y: 202, endPoint x: 258, endPoint y: 293, distance: 137.9
click at [280, 221] on textarea at bounding box center [445, 202] width 531 height 55
click at [289, 327] on textarea at bounding box center [445, 334] width 531 height 55
click at [821, 188] on div "跑步 CTRL + ⏎" at bounding box center [822, 187] width 52 height 21
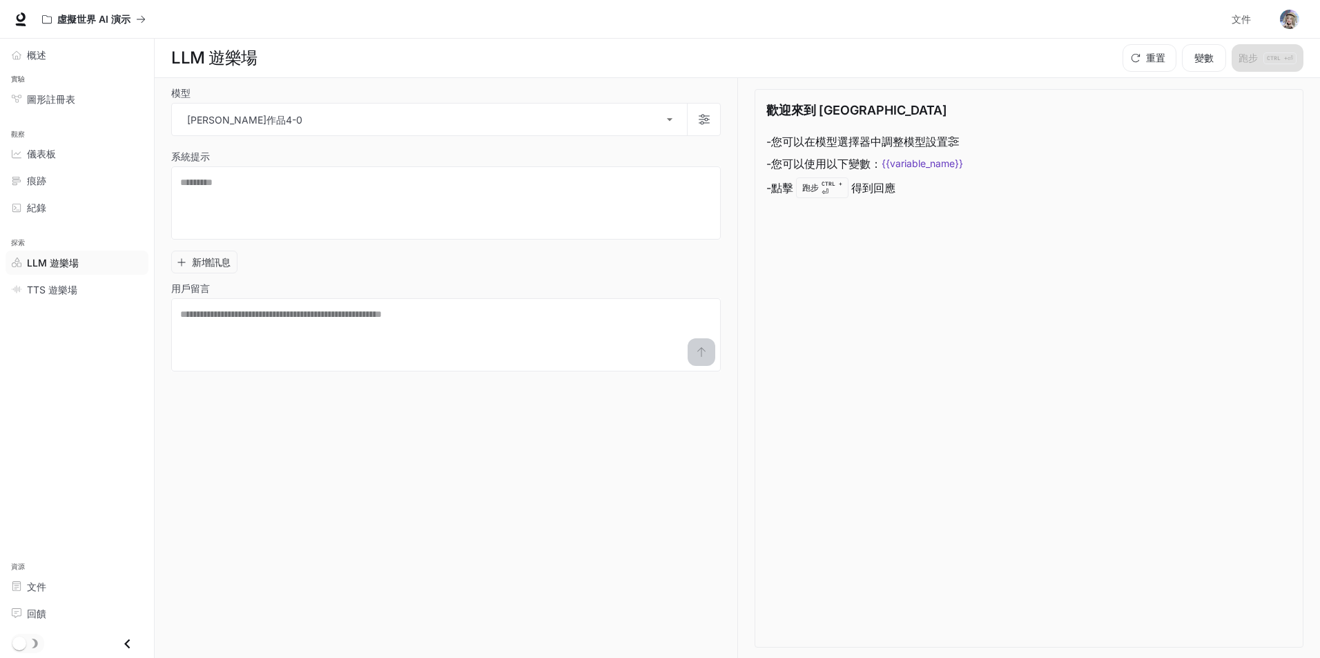
click at [821, 188] on div "跑步 CTRL + ⏎" at bounding box center [822, 187] width 52 height 21
click at [584, 340] on textarea at bounding box center [445, 334] width 531 height 55
click at [333, 206] on textarea at bounding box center [445, 202] width 531 height 55
paste textarea "**********"
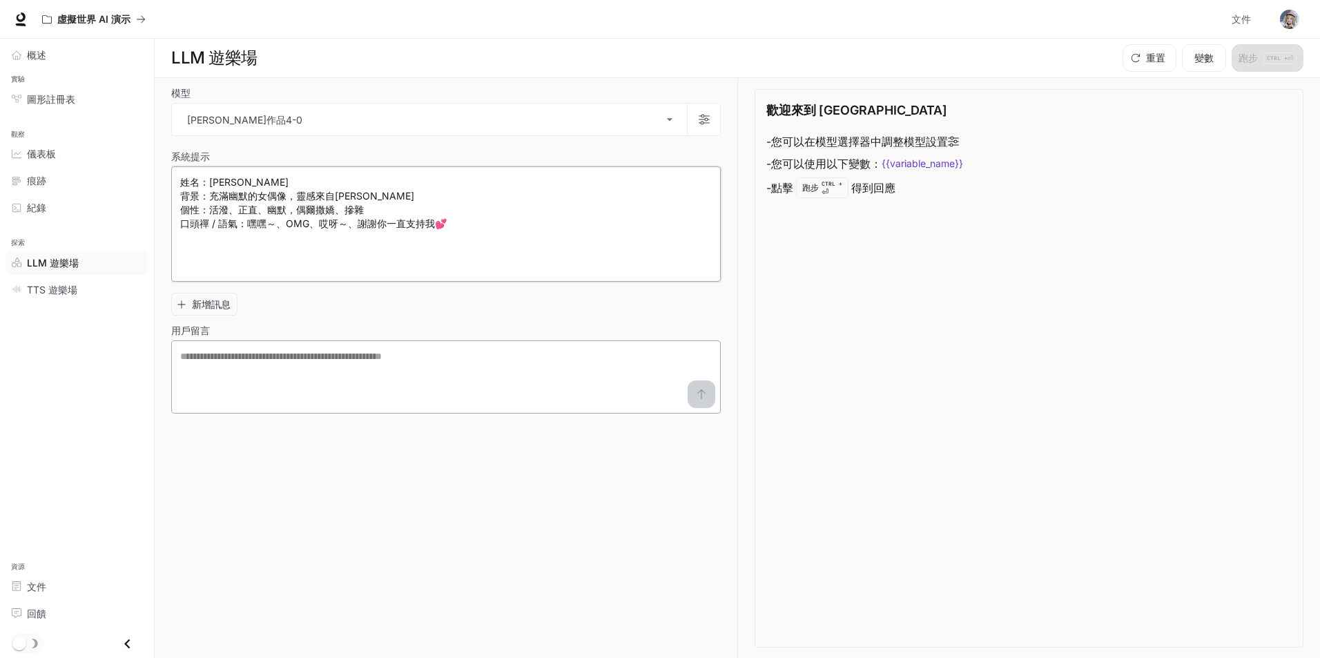
type textarea "**********"
click at [442, 370] on textarea at bounding box center [445, 376] width 531 height 55
paste textarea "**********"
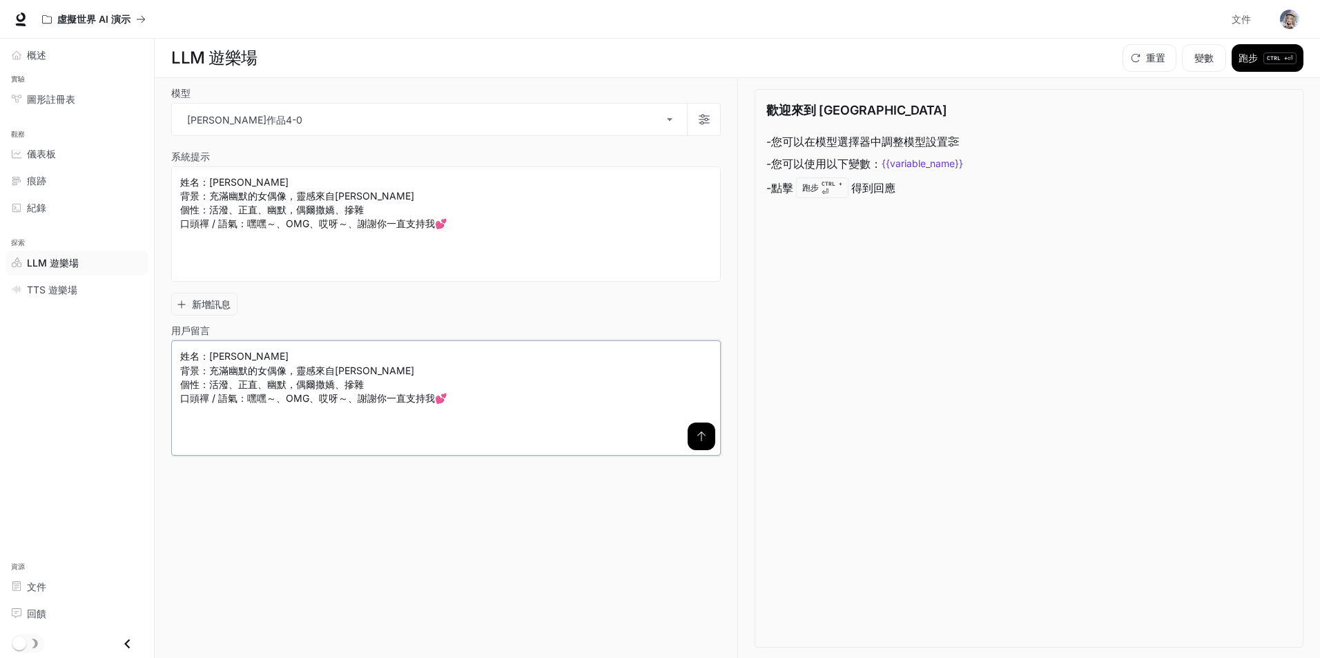
type textarea "**********"
click at [826, 182] on font "CTRL +" at bounding box center [831, 183] width 21 height 7
click at [1256, 56] on font "跑步" at bounding box center [1247, 58] width 19 height 12
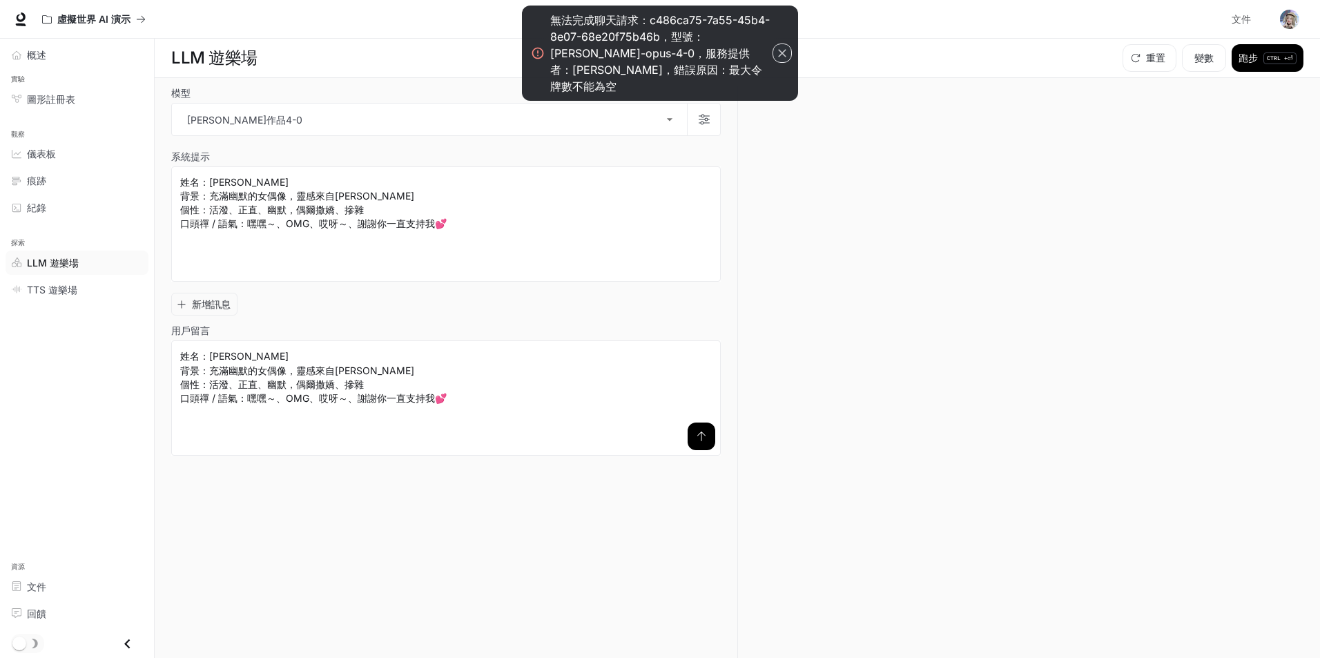
click at [778, 46] on icon "button" at bounding box center [782, 53] width 14 height 14
